Goal: Information Seeking & Learning: Learn about a topic

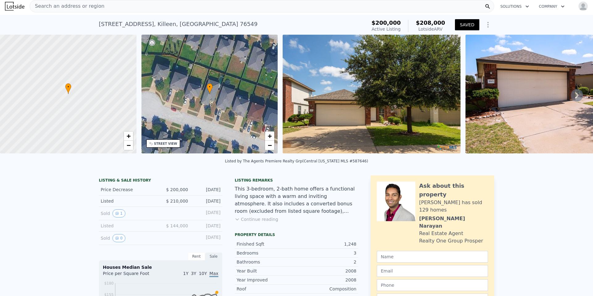
scroll to position [2, 0]
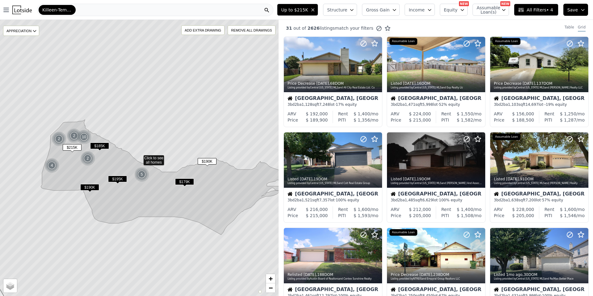
scroll to position [185, 0]
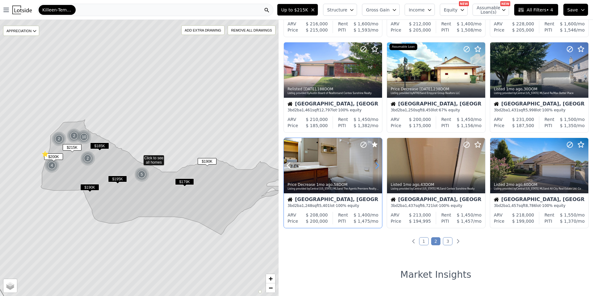
click at [379, 166] on icon at bounding box center [377, 166] width 3 height 6
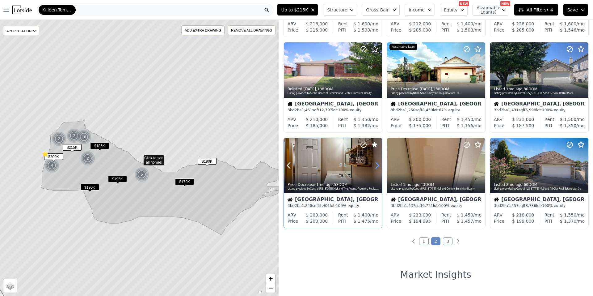
click at [376, 164] on icon at bounding box center [377, 165] width 10 height 10
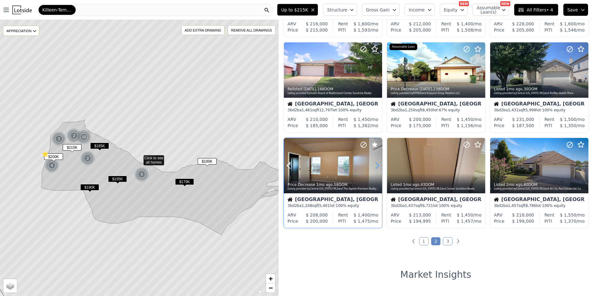
click at [375, 164] on icon at bounding box center [377, 165] width 10 height 10
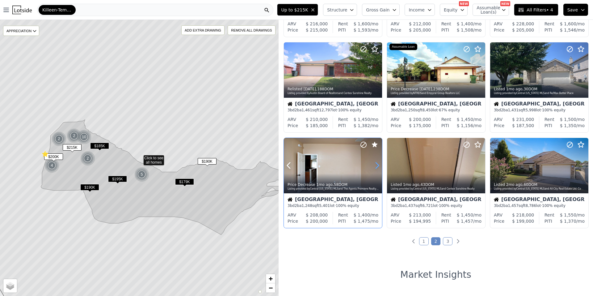
click at [374, 164] on icon at bounding box center [377, 165] width 10 height 10
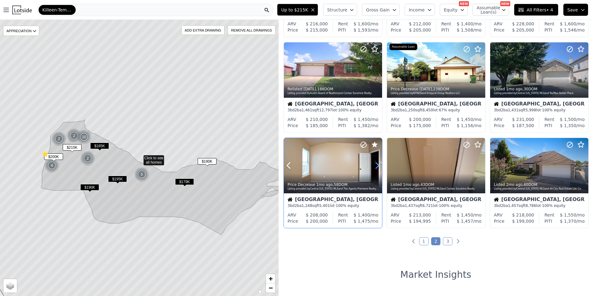
click at [374, 164] on icon at bounding box center [377, 165] width 10 height 10
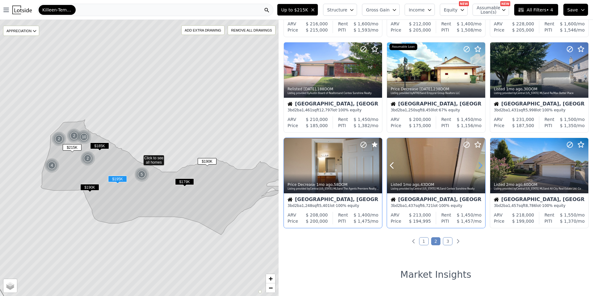
click at [479, 162] on icon at bounding box center [481, 165] width 10 height 10
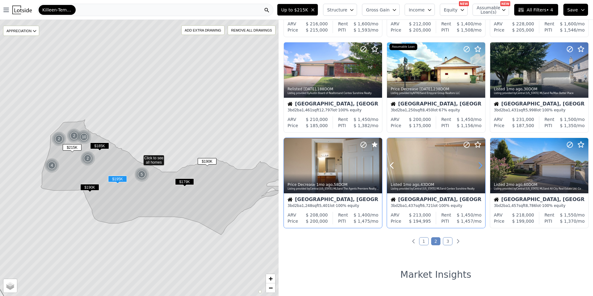
click at [479, 162] on icon at bounding box center [481, 165] width 10 height 10
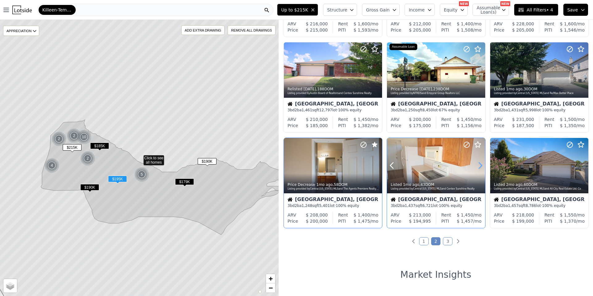
click at [479, 162] on icon at bounding box center [481, 165] width 10 height 10
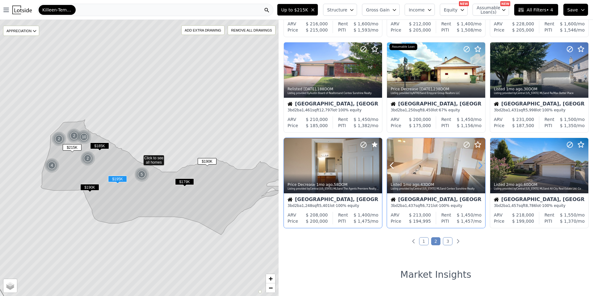
click at [479, 162] on icon at bounding box center [481, 165] width 10 height 10
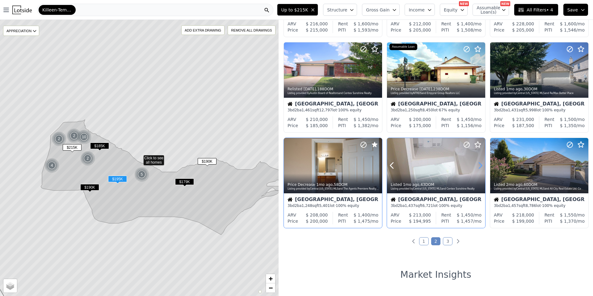
click at [479, 162] on icon at bounding box center [481, 165] width 10 height 10
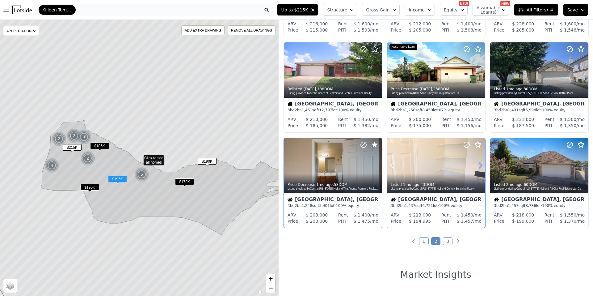
click at [479, 162] on icon at bounding box center [481, 165] width 10 height 10
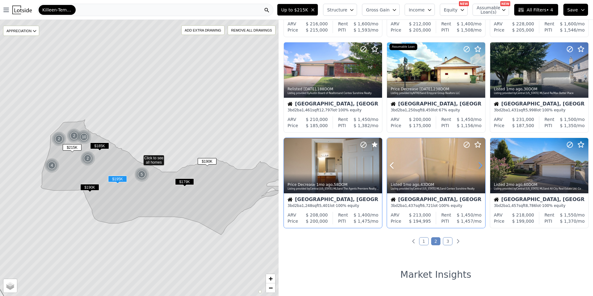
click at [479, 162] on icon at bounding box center [481, 165] width 10 height 10
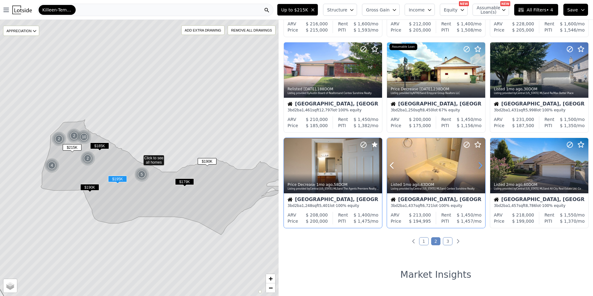
click at [479, 162] on icon at bounding box center [481, 165] width 10 height 10
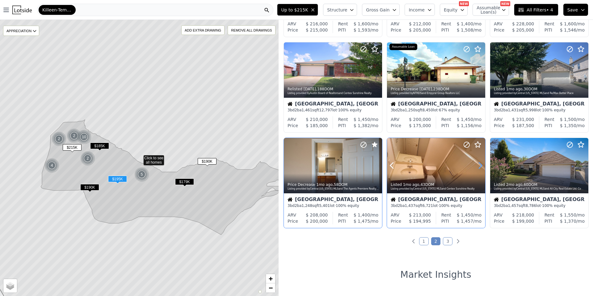
click at [479, 162] on icon at bounding box center [481, 165] width 10 height 10
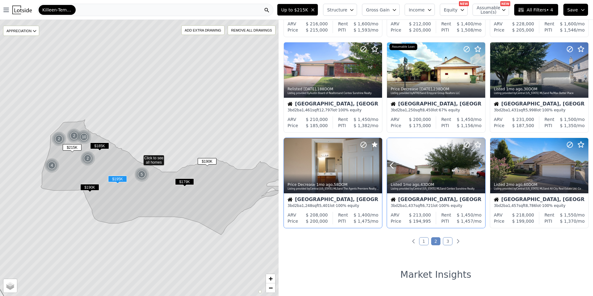
click at [479, 162] on icon at bounding box center [481, 165] width 10 height 10
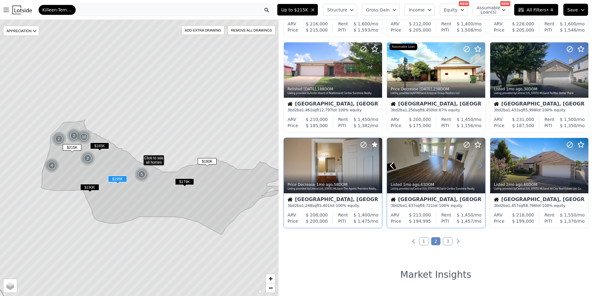
click at [479, 162] on icon at bounding box center [481, 165] width 10 height 10
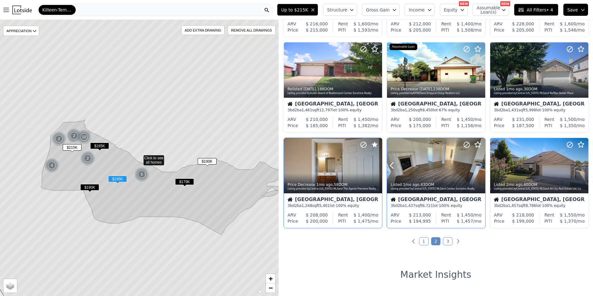
click at [479, 162] on icon at bounding box center [481, 165] width 10 height 10
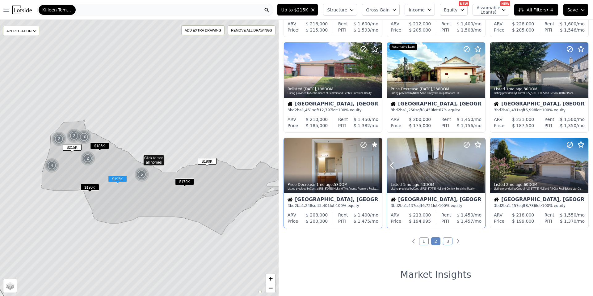
click at [481, 168] on icon at bounding box center [481, 165] width 10 height 10
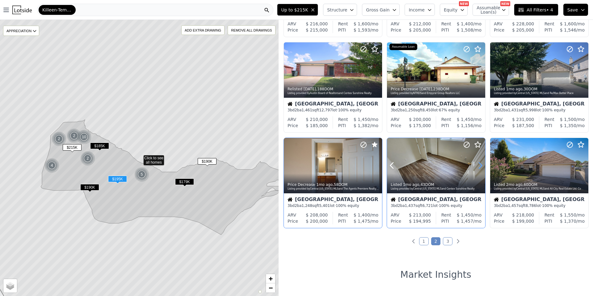
click at [481, 168] on icon at bounding box center [481, 165] width 10 height 10
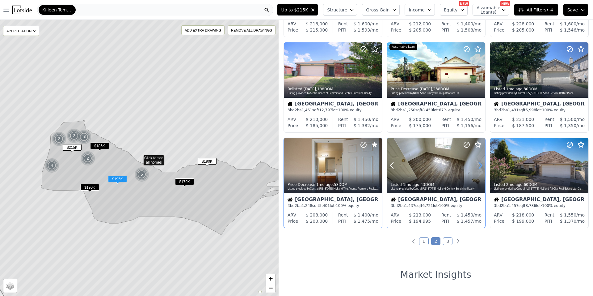
click at [481, 168] on icon at bounding box center [481, 165] width 10 height 10
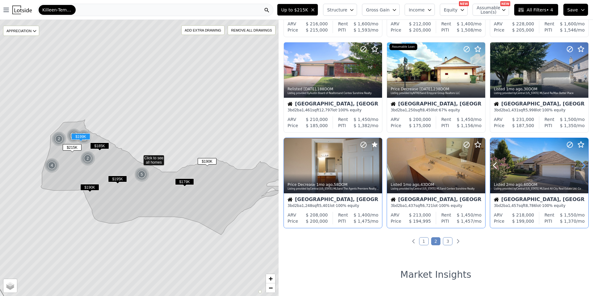
click at [580, 164] on icon at bounding box center [584, 165] width 10 height 10
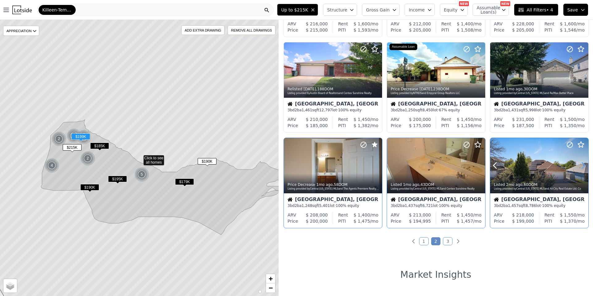
click at [580, 164] on icon at bounding box center [584, 165] width 10 height 10
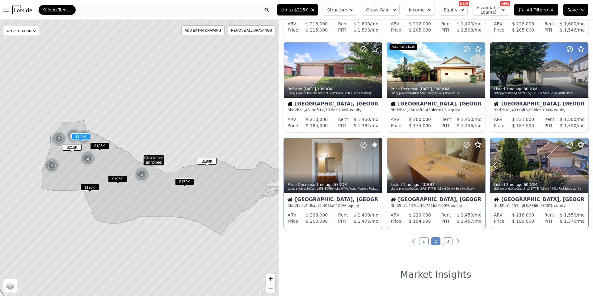
click at [580, 164] on icon at bounding box center [584, 165] width 10 height 10
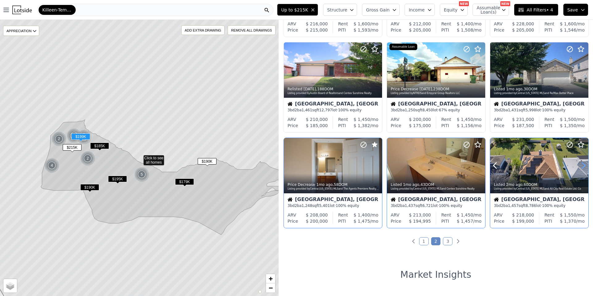
click at [580, 164] on icon at bounding box center [584, 165] width 10 height 10
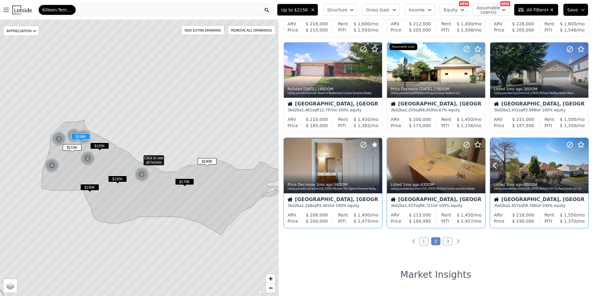
click at [580, 164] on icon at bounding box center [584, 165] width 10 height 10
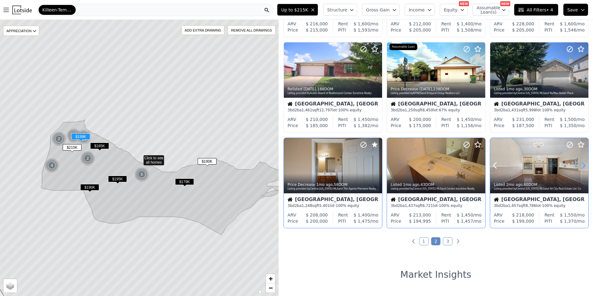
click at [580, 164] on icon at bounding box center [584, 165] width 10 height 10
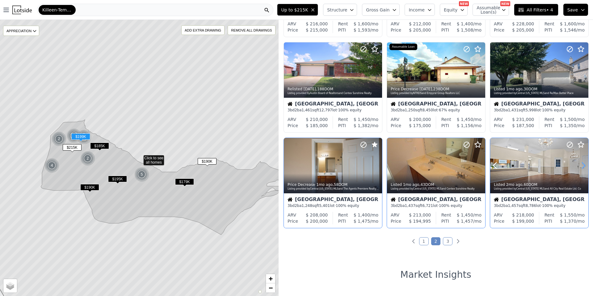
click at [580, 164] on icon at bounding box center [584, 165] width 10 height 10
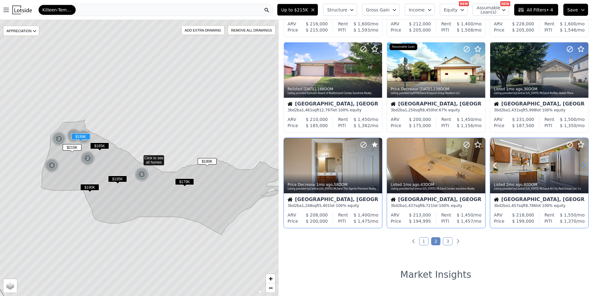
click at [580, 164] on icon at bounding box center [584, 165] width 10 height 10
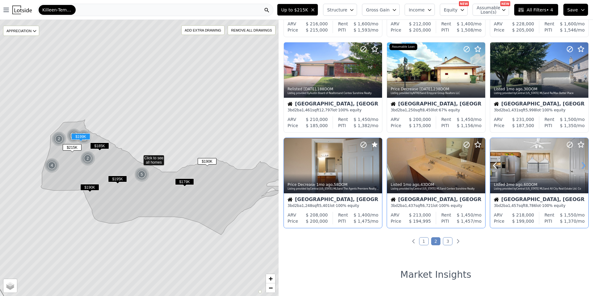
click at [580, 164] on icon at bounding box center [584, 165] width 10 height 10
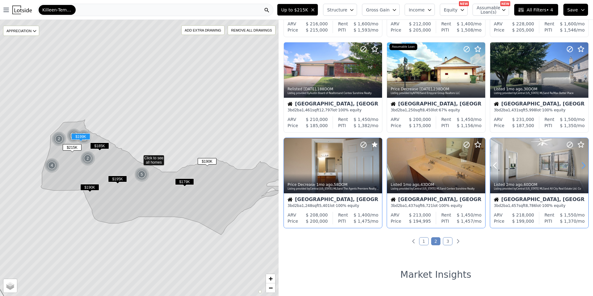
click at [580, 164] on icon at bounding box center [584, 165] width 10 height 10
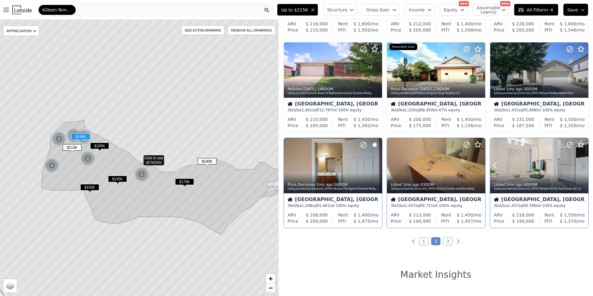
click at [580, 164] on icon at bounding box center [584, 165] width 10 height 10
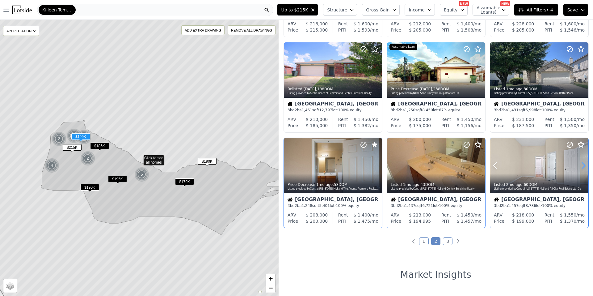
click at [580, 164] on icon at bounding box center [584, 165] width 10 height 10
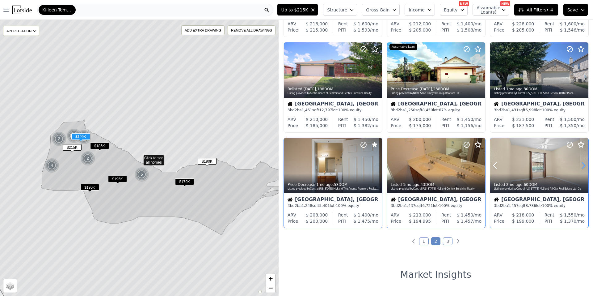
click at [580, 164] on icon at bounding box center [584, 165] width 10 height 10
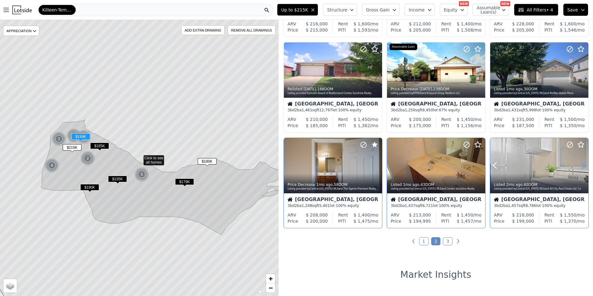
click at [580, 164] on icon at bounding box center [584, 165] width 10 height 10
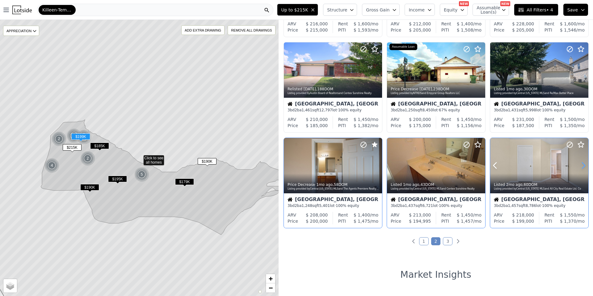
click at [580, 164] on icon at bounding box center [584, 165] width 10 height 10
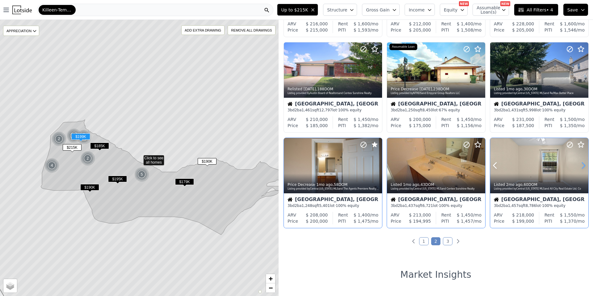
click at [580, 164] on icon at bounding box center [584, 165] width 10 height 10
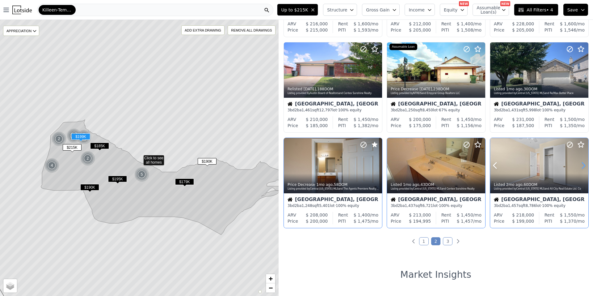
click at [580, 164] on icon at bounding box center [584, 165] width 10 height 10
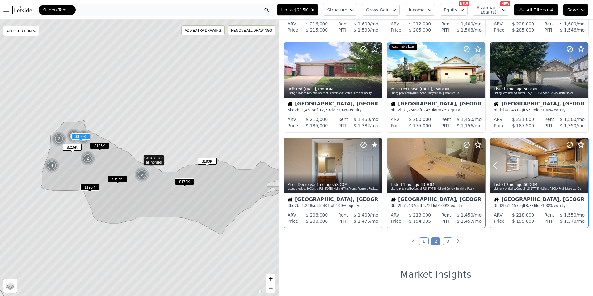
click at [580, 164] on icon at bounding box center [584, 165] width 10 height 10
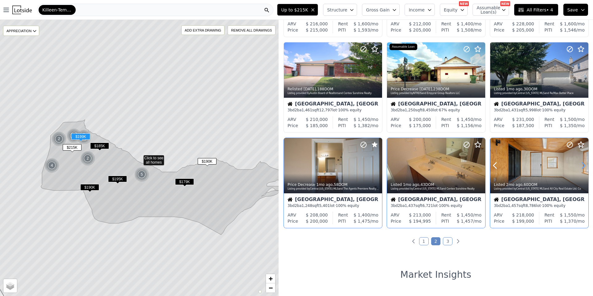
click at [580, 164] on icon at bounding box center [584, 165] width 10 height 10
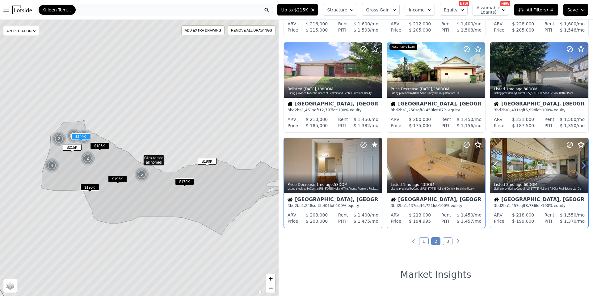
click at [580, 164] on icon at bounding box center [584, 165] width 10 height 10
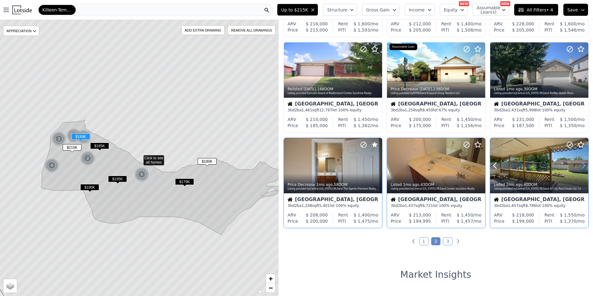
click at [580, 164] on icon at bounding box center [584, 165] width 10 height 10
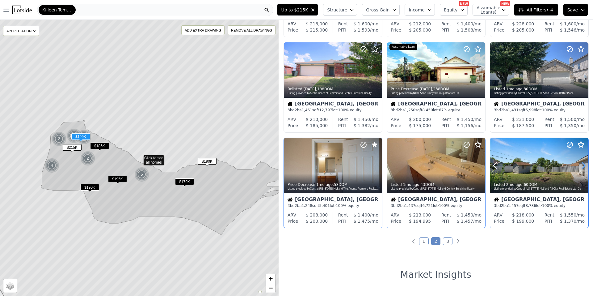
click at [580, 164] on icon at bounding box center [584, 165] width 10 height 10
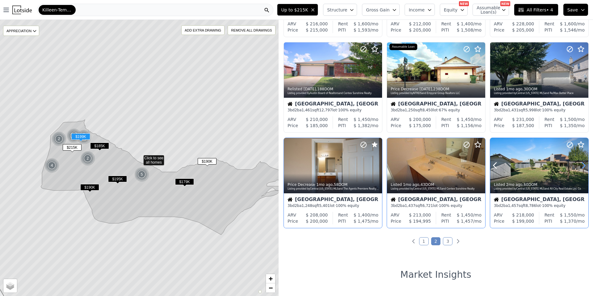
click at [580, 164] on icon at bounding box center [584, 165] width 10 height 10
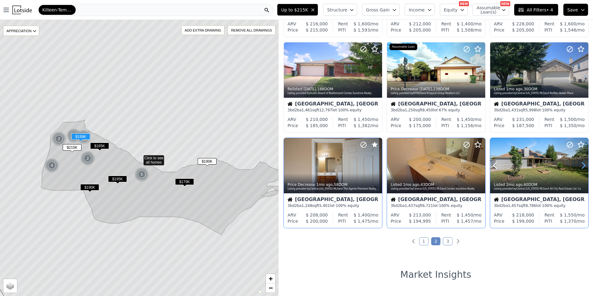
click at [580, 164] on icon at bounding box center [584, 165] width 10 height 10
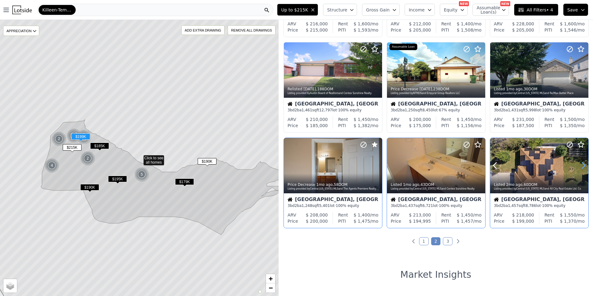
click at [580, 164] on icon at bounding box center [584, 165] width 10 height 10
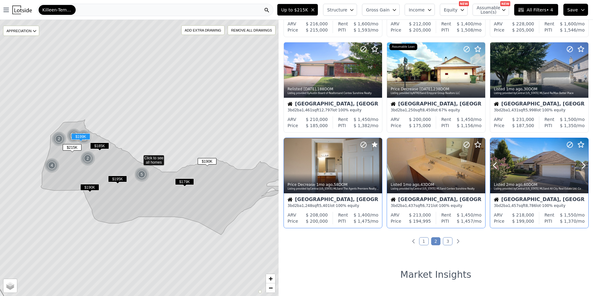
click at [578, 144] on icon at bounding box center [581, 144] width 7 height 7
click at [446, 243] on link "3" at bounding box center [448, 241] width 10 height 8
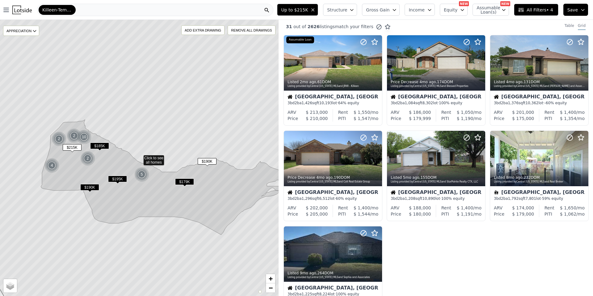
scroll to position [0, 0]
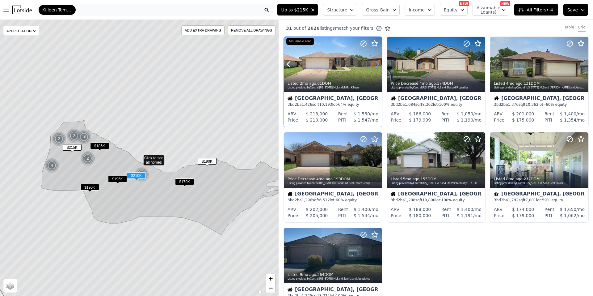
click at [376, 62] on icon at bounding box center [377, 65] width 3 height 6
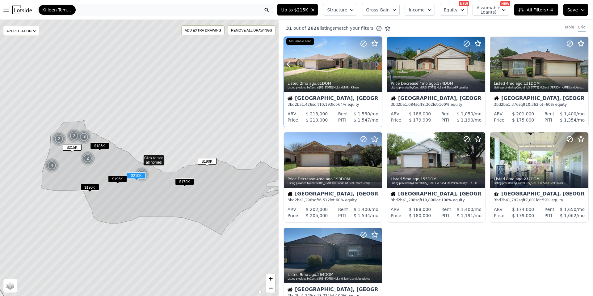
click at [376, 62] on icon at bounding box center [377, 65] width 3 height 6
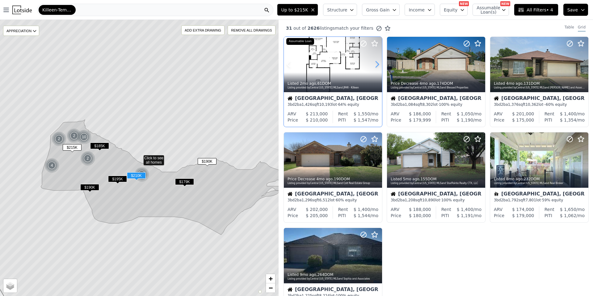
click at [376, 62] on icon at bounding box center [377, 65] width 3 height 6
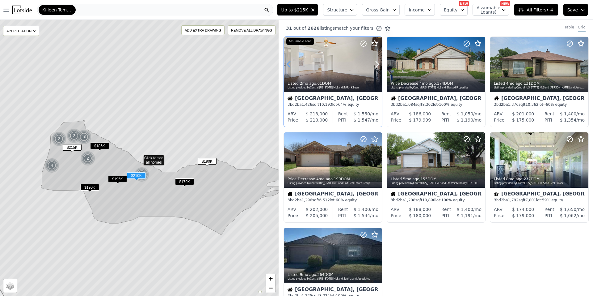
click at [291, 64] on icon at bounding box center [289, 64] width 10 height 10
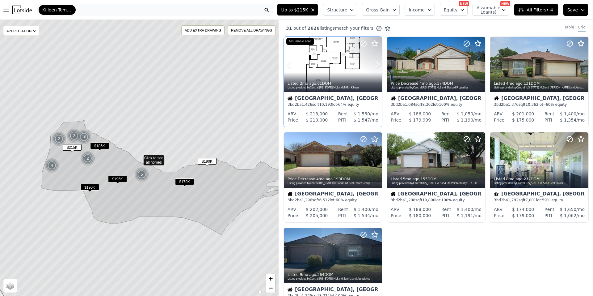
click at [324, 70] on div at bounding box center [333, 64] width 98 height 55
click at [481, 159] on icon at bounding box center [481, 160] width 10 height 10
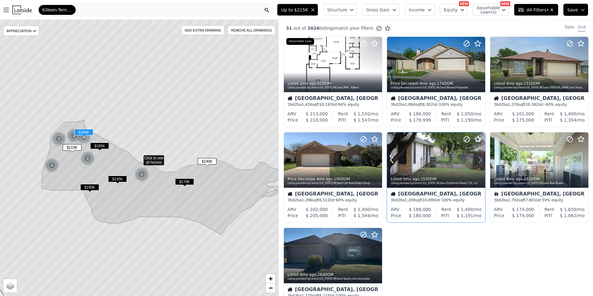
click at [481, 159] on icon at bounding box center [481, 160] width 10 height 10
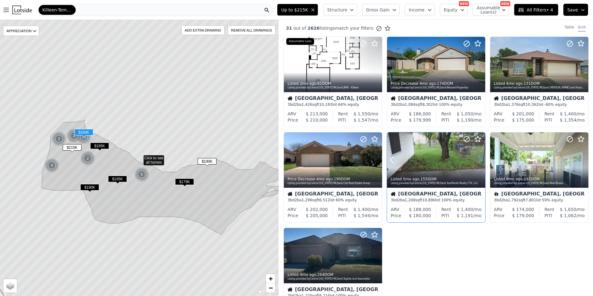
click at [479, 158] on icon at bounding box center [480, 160] width 3 height 6
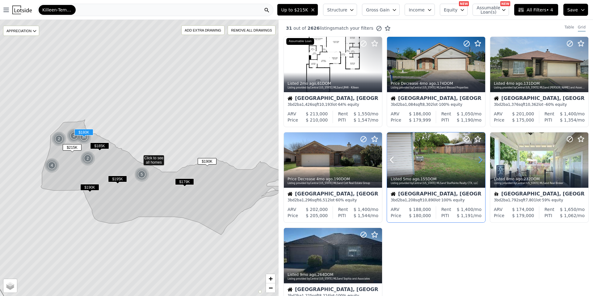
click at [479, 158] on icon at bounding box center [480, 160] width 3 height 6
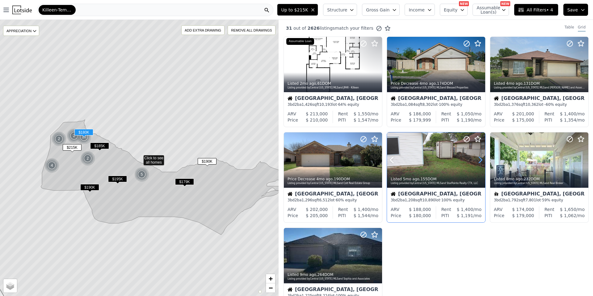
click at [479, 158] on icon at bounding box center [480, 160] width 3 height 6
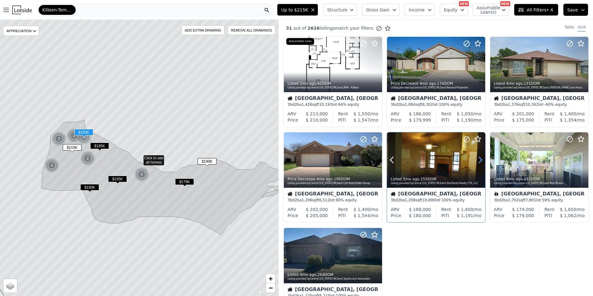
click at [479, 158] on icon at bounding box center [480, 160] width 3 height 6
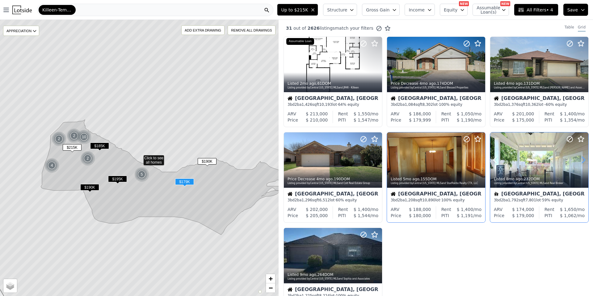
click at [580, 159] on icon at bounding box center [584, 160] width 10 height 10
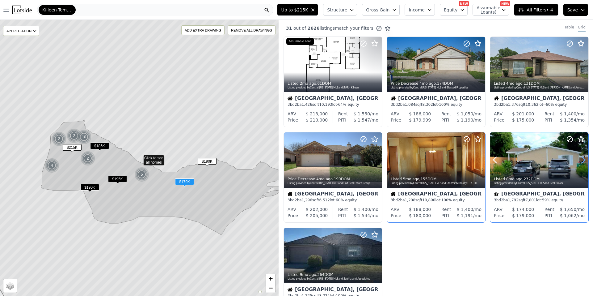
click at [580, 159] on icon at bounding box center [584, 160] width 10 height 10
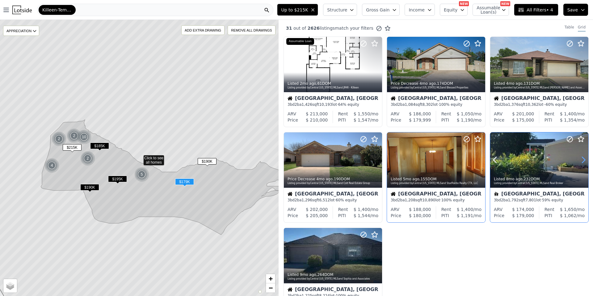
click at [580, 159] on icon at bounding box center [584, 160] width 10 height 10
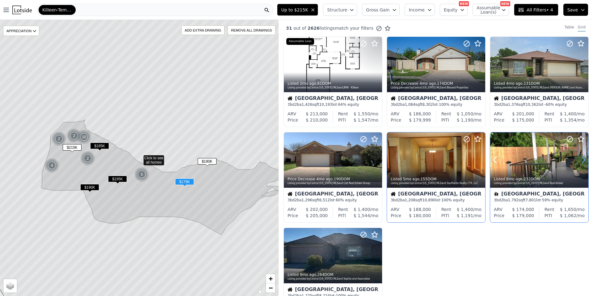
click at [580, 159] on icon at bounding box center [584, 160] width 10 height 10
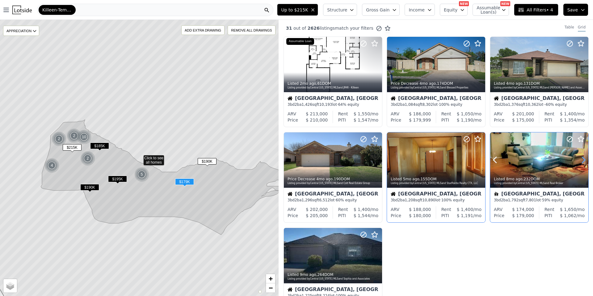
click at [579, 160] on icon at bounding box center [584, 160] width 10 height 10
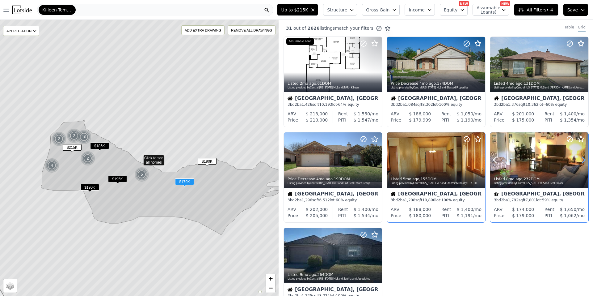
click at [579, 160] on icon at bounding box center [584, 160] width 10 height 10
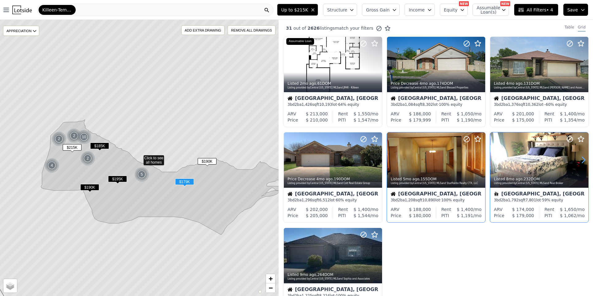
click at [579, 160] on icon at bounding box center [584, 160] width 10 height 10
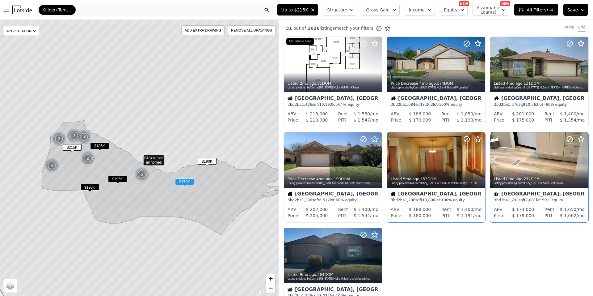
click at [579, 160] on icon at bounding box center [584, 160] width 10 height 10
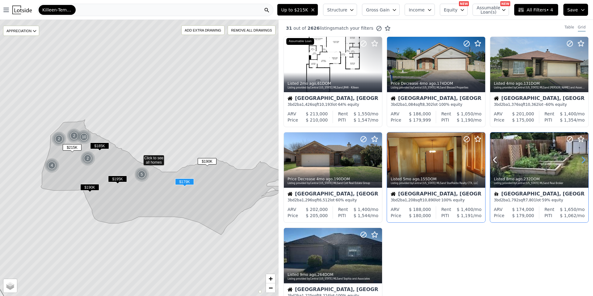
click at [579, 160] on icon at bounding box center [584, 160] width 10 height 10
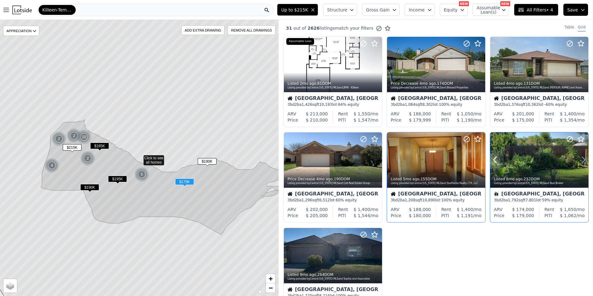
click at [579, 160] on icon at bounding box center [584, 160] width 10 height 10
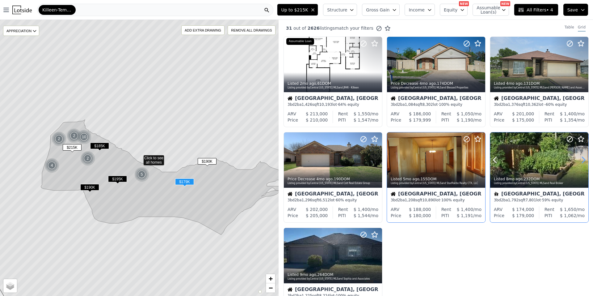
click at [579, 160] on icon at bounding box center [584, 160] width 10 height 10
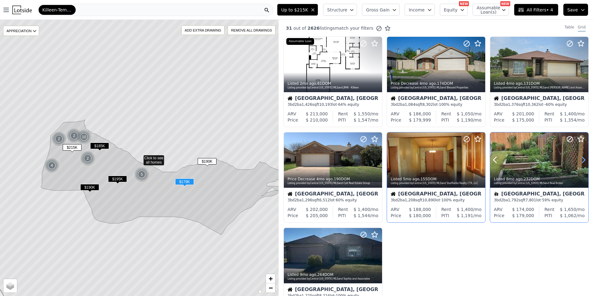
click at [579, 160] on icon at bounding box center [584, 160] width 10 height 10
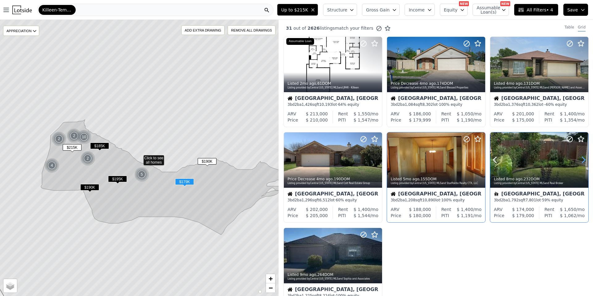
click at [579, 160] on icon at bounding box center [584, 160] width 10 height 10
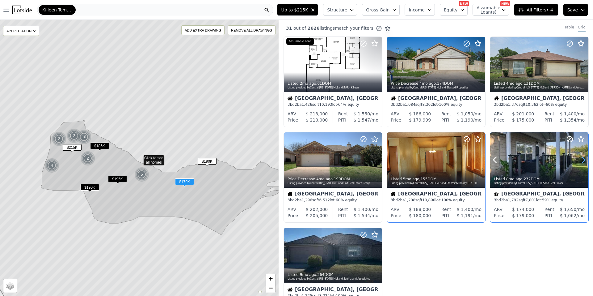
click at [579, 160] on icon at bounding box center [584, 160] width 10 height 10
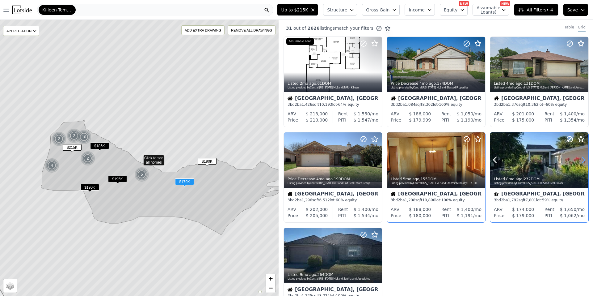
click at [579, 160] on icon at bounding box center [584, 160] width 10 height 10
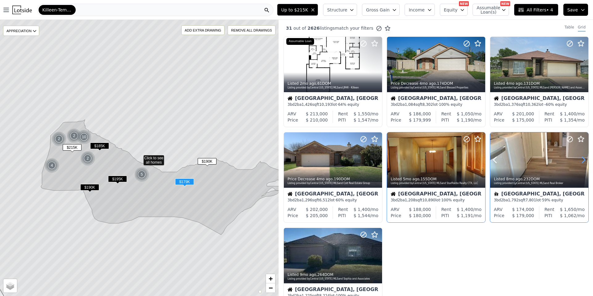
click at [579, 160] on icon at bounding box center [584, 160] width 10 height 10
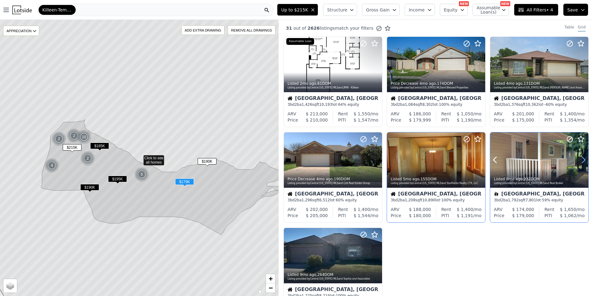
click at [579, 160] on icon at bounding box center [584, 160] width 10 height 10
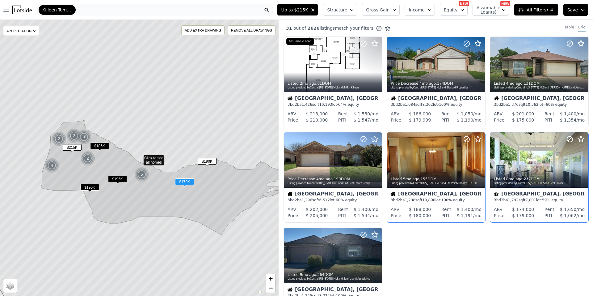
click at [579, 160] on icon at bounding box center [584, 160] width 10 height 10
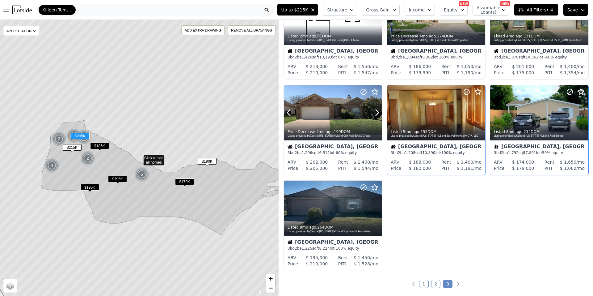
scroll to position [155, 0]
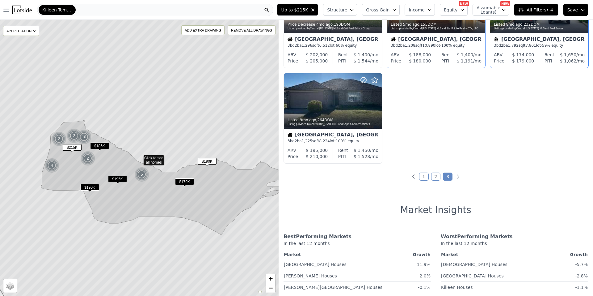
click at [425, 173] on link "1" at bounding box center [424, 176] width 10 height 8
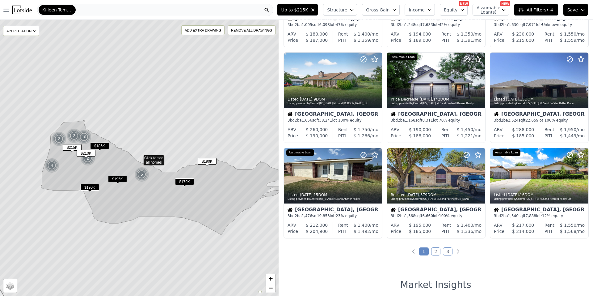
scroll to position [185, 0]
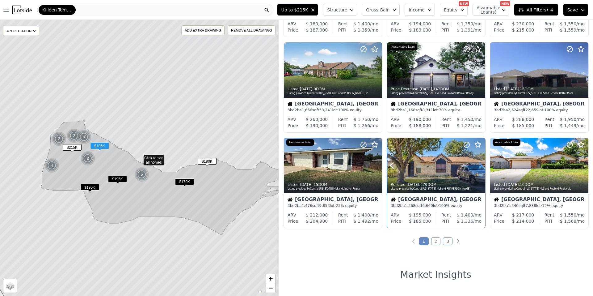
click at [480, 164] on icon at bounding box center [481, 165] width 10 height 10
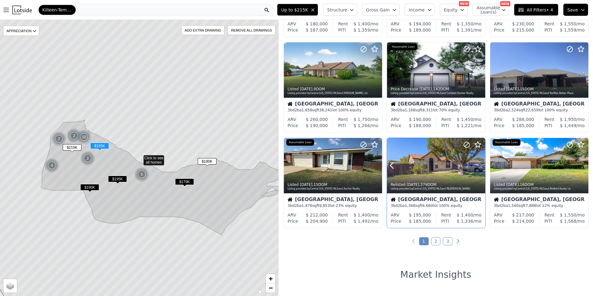
click at [480, 164] on icon at bounding box center [481, 165] width 10 height 10
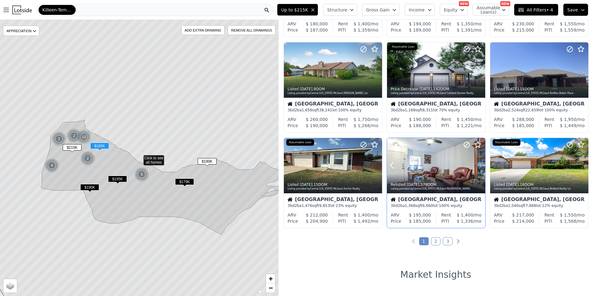
click at [480, 164] on icon at bounding box center [481, 165] width 10 height 10
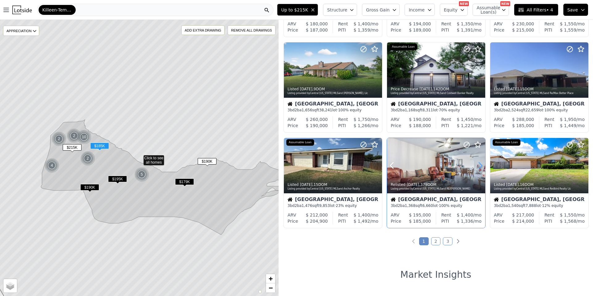
click at [480, 164] on icon at bounding box center [481, 165] width 10 height 10
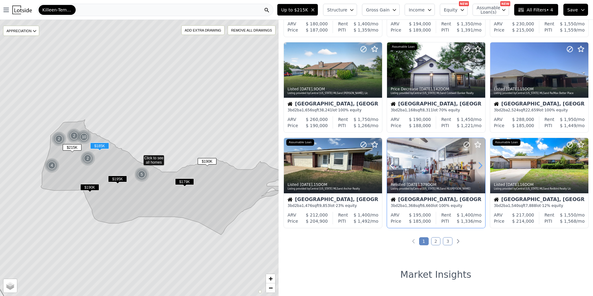
click at [480, 164] on icon at bounding box center [481, 165] width 10 height 10
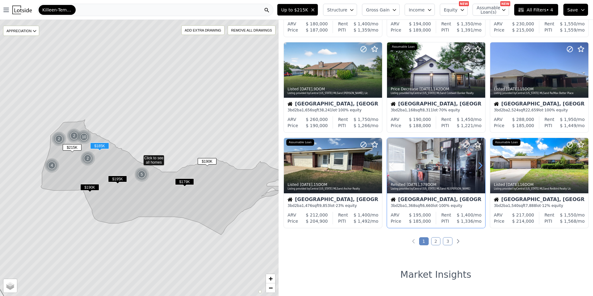
click at [480, 164] on icon at bounding box center [481, 165] width 10 height 10
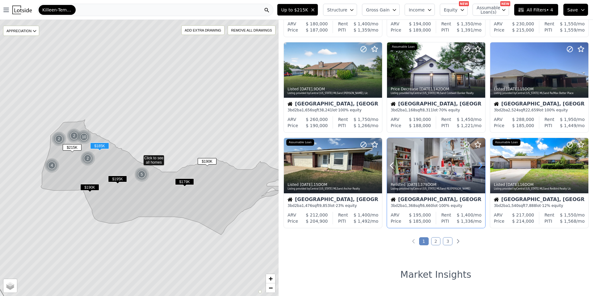
click at [480, 164] on icon at bounding box center [481, 165] width 10 height 10
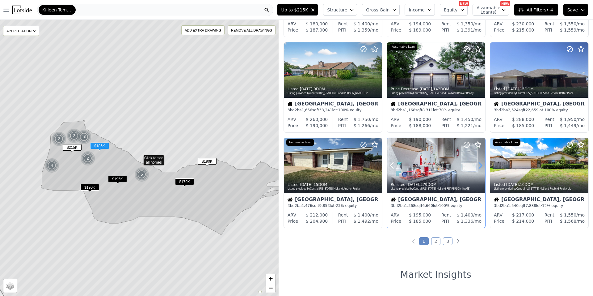
click at [480, 164] on icon at bounding box center [481, 165] width 10 height 10
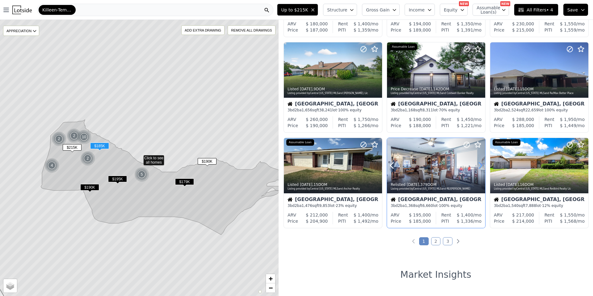
click at [480, 164] on icon at bounding box center [481, 165] width 10 height 10
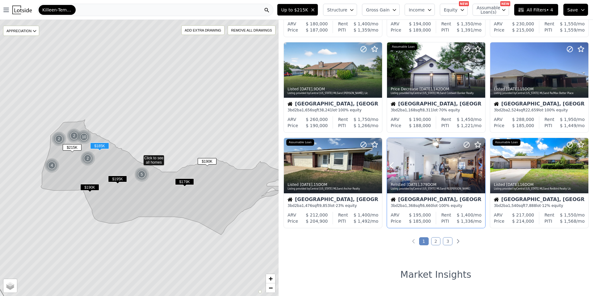
click at [480, 164] on icon at bounding box center [481, 165] width 10 height 10
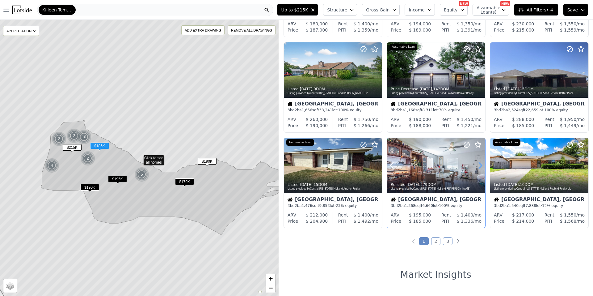
click at [480, 164] on icon at bounding box center [481, 165] width 10 height 10
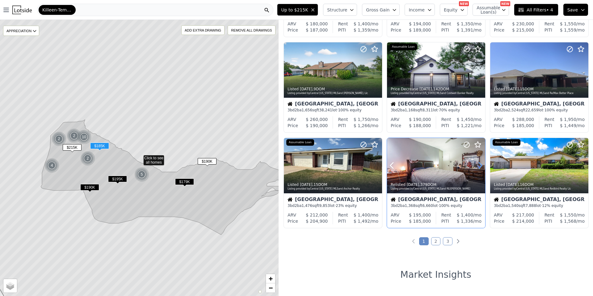
click at [480, 164] on icon at bounding box center [481, 165] width 10 height 10
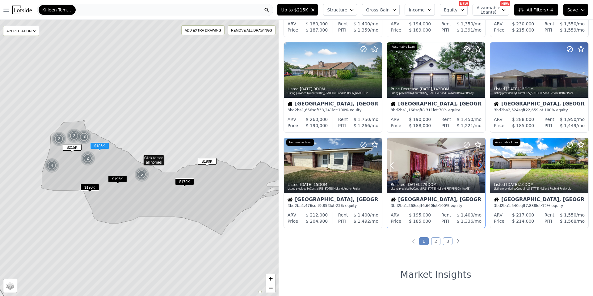
click at [480, 164] on icon at bounding box center [481, 165] width 10 height 10
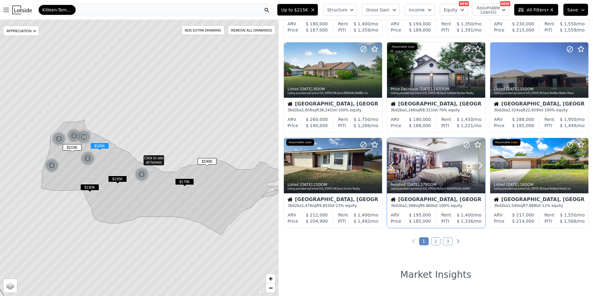
click at [450, 162] on div at bounding box center [466, 158] width 40 height 40
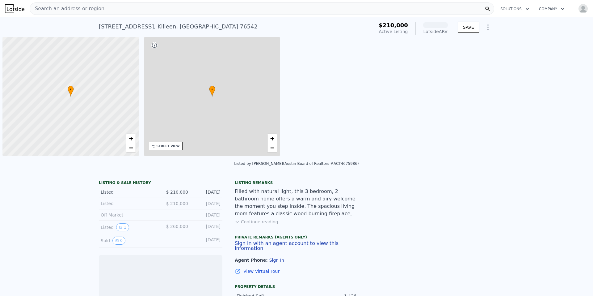
scroll to position [0, 2]
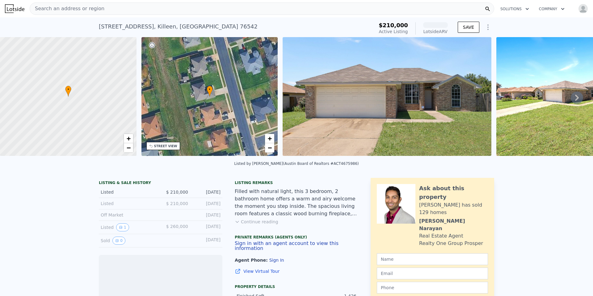
click at [386, 107] on img at bounding box center [387, 96] width 209 height 119
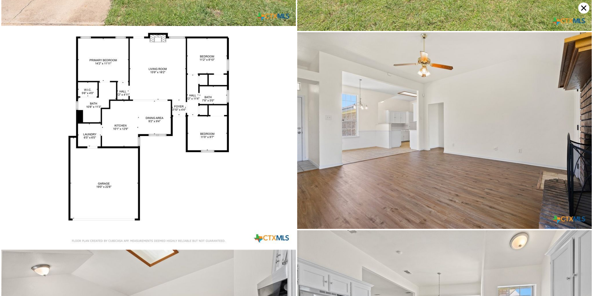
scroll to position [0, 0]
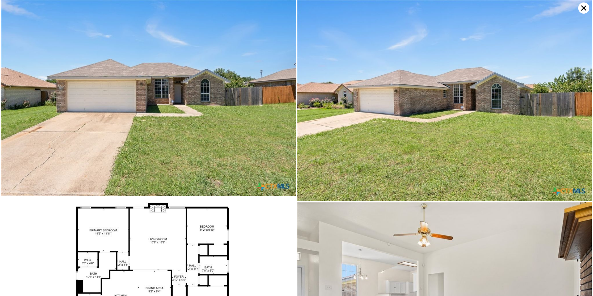
click at [586, 9] on icon at bounding box center [584, 7] width 11 height 11
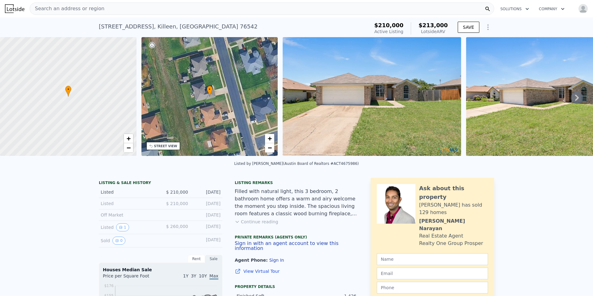
click at [62, 100] on div at bounding box center [68, 96] width 164 height 143
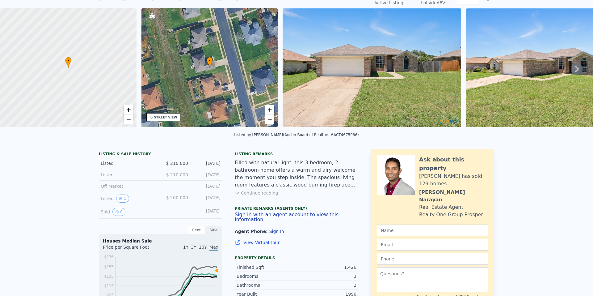
scroll to position [2, 0]
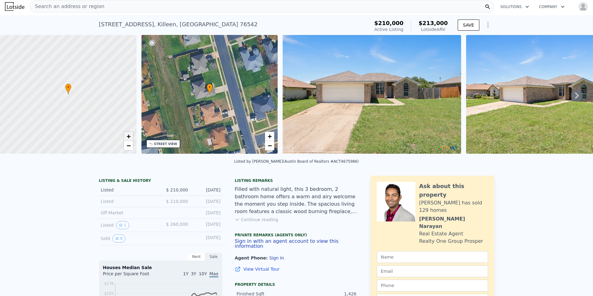
click at [131, 136] on link "+" at bounding box center [128, 136] width 9 height 9
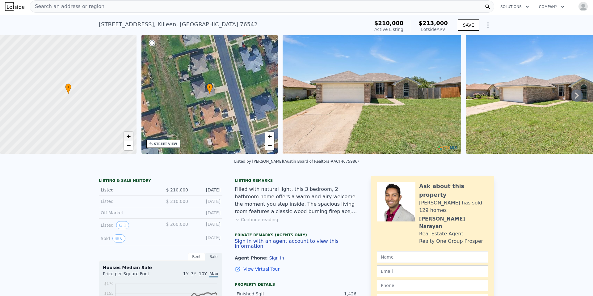
click at [131, 136] on link "+" at bounding box center [128, 136] width 9 height 9
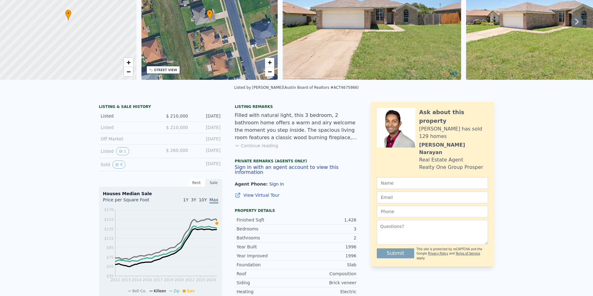
scroll to position [0, 0]
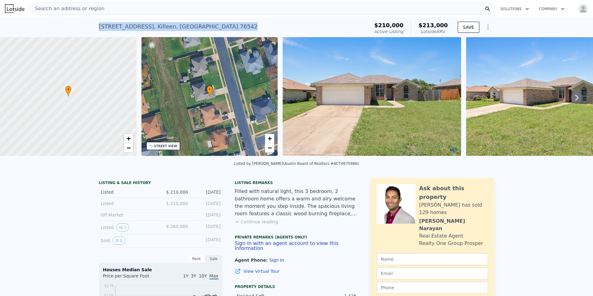
drag, startPoint x: 92, startPoint y: 28, endPoint x: 200, endPoint y: 17, distance: 108.1
click at [200, 17] on div "4108 Water Oak Dr , Killeen , TX 76542 Active at $210k (~ARV $213k ) $210,000 A…" at bounding box center [296, 27] width 593 height 20
copy div "4108 Water Oak Dr , Killeen , TX 76542"
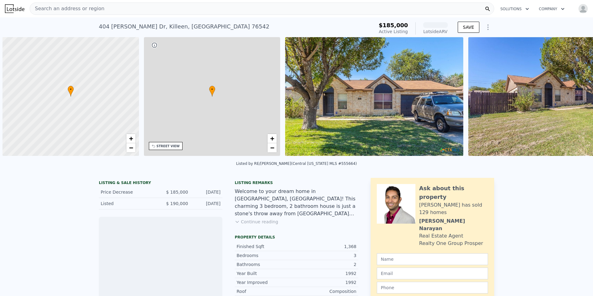
scroll to position [0, 2]
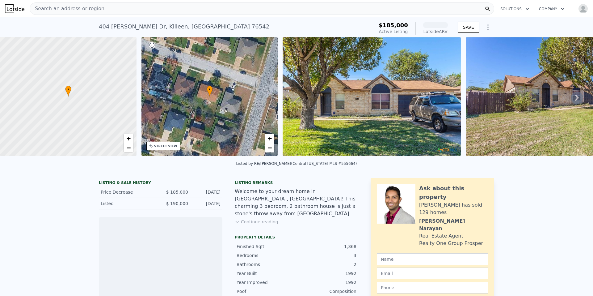
click at [533, 100] on img at bounding box center [555, 96] width 178 height 119
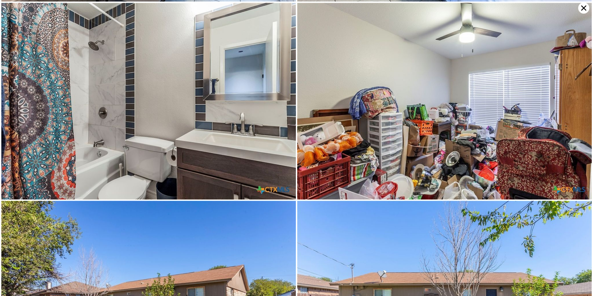
scroll to position [1765, 0]
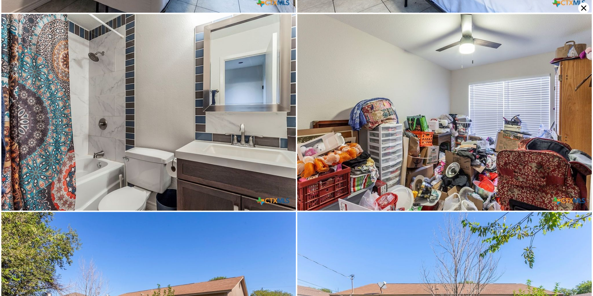
click at [583, 6] on icon at bounding box center [584, 7] width 11 height 11
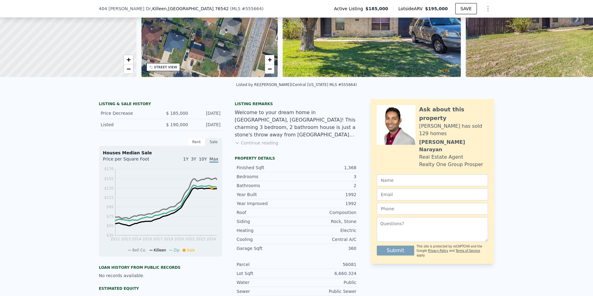
scroll to position [91, 0]
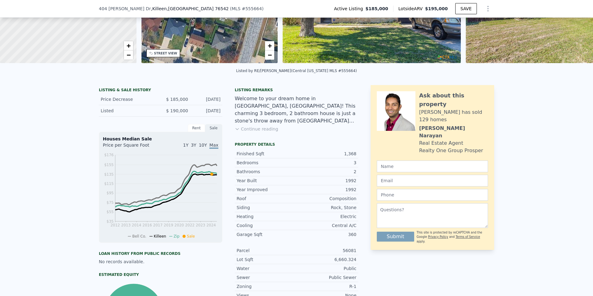
click at [263, 136] on div "Listing remarks Welcome to your dream home in Killeen, TX! This charming 3 bedr…" at bounding box center [297, 113] width 124 height 52
click at [262, 132] on button "Continue reading" at bounding box center [257, 129] width 44 height 6
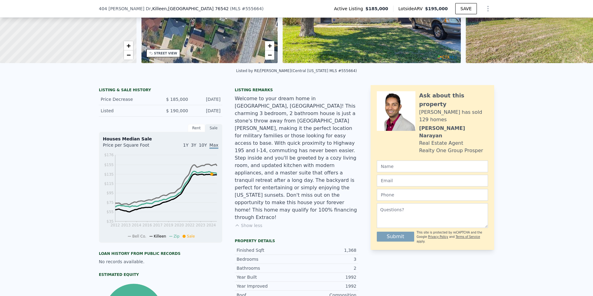
click at [195, 129] on div "Rent" at bounding box center [196, 128] width 17 height 8
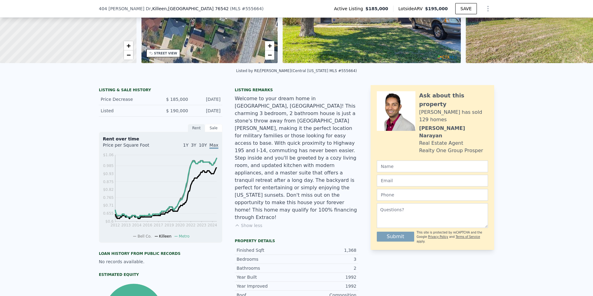
click at [206, 130] on div "Sale" at bounding box center [213, 128] width 17 height 8
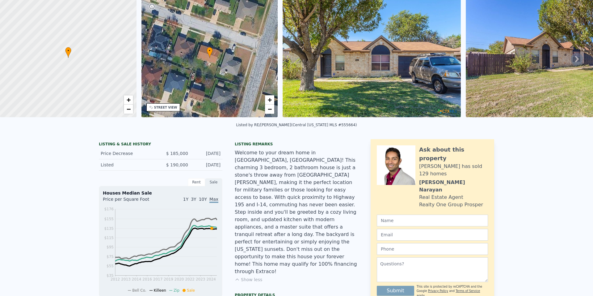
scroll to position [2, 0]
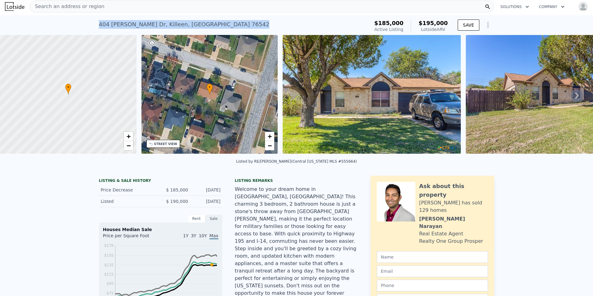
drag, startPoint x: 93, startPoint y: 24, endPoint x: 189, endPoint y: 23, distance: 95.8
click at [189, 23] on div "404 Baumann Dr , Killeen , TX 76542 Active at $185k (~ARV $195k ) $185,000 Acti…" at bounding box center [296, 25] width 593 height 20
copy div "404 Baumann Dr , Killeen , TX 76542"
click at [351, 245] on div "Welcome to your dream home in Killeen, TX! This charming 3 bedroom, 2 bathroom …" at bounding box center [297, 248] width 124 height 126
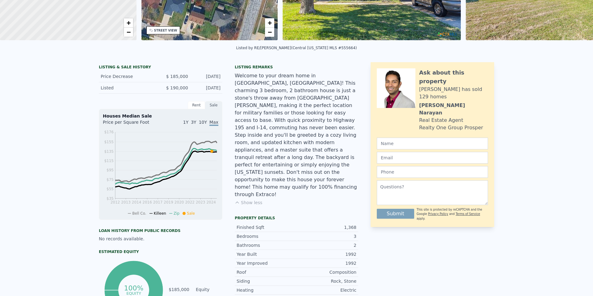
scroll to position [0, 0]
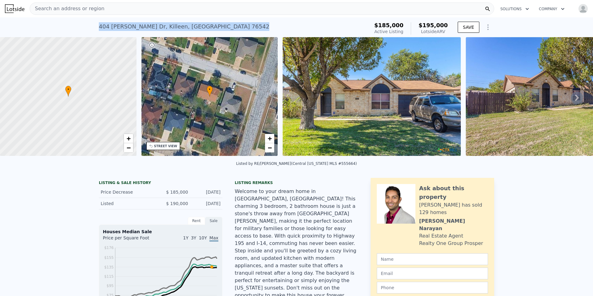
drag, startPoint x: 95, startPoint y: 27, endPoint x: 189, endPoint y: 27, distance: 94.3
click at [189, 27] on div "404 Baumann Dr , Killeen , TX 76542 Active at $185k (~ARV $195k ) $185,000 Acti…" at bounding box center [296, 27] width 593 height 20
copy div "404 Baumann Dr , Killeen , TX 76542"
